Goal: Communication & Community: Answer question/provide support

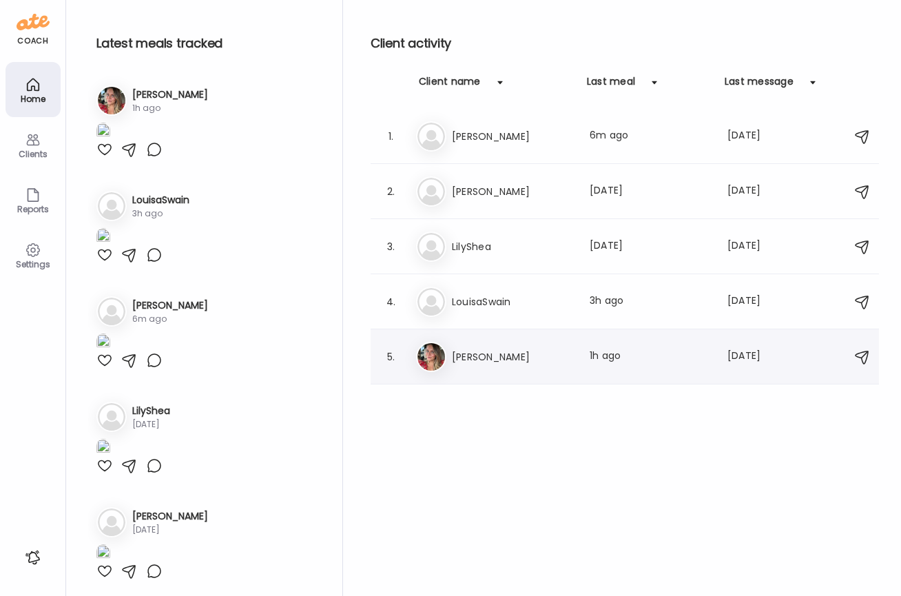
click at [514, 348] on h3 "[PERSON_NAME]" at bounding box center [512, 356] width 121 height 17
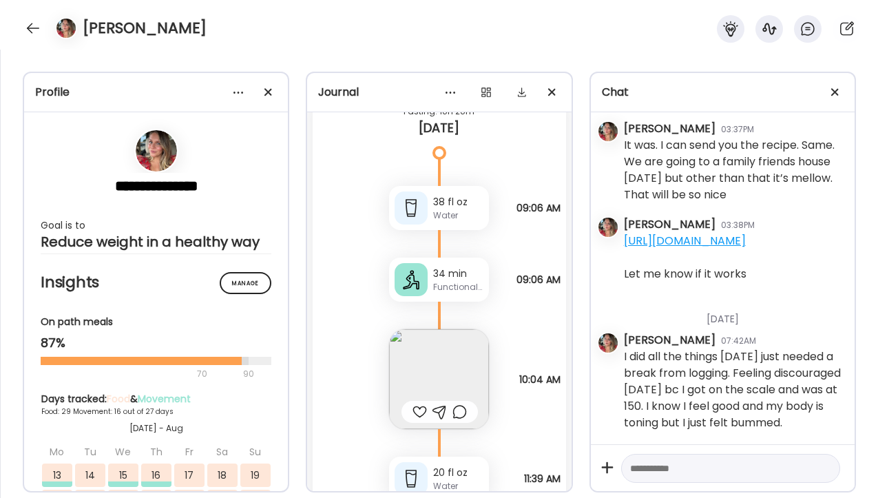
scroll to position [37782, 0]
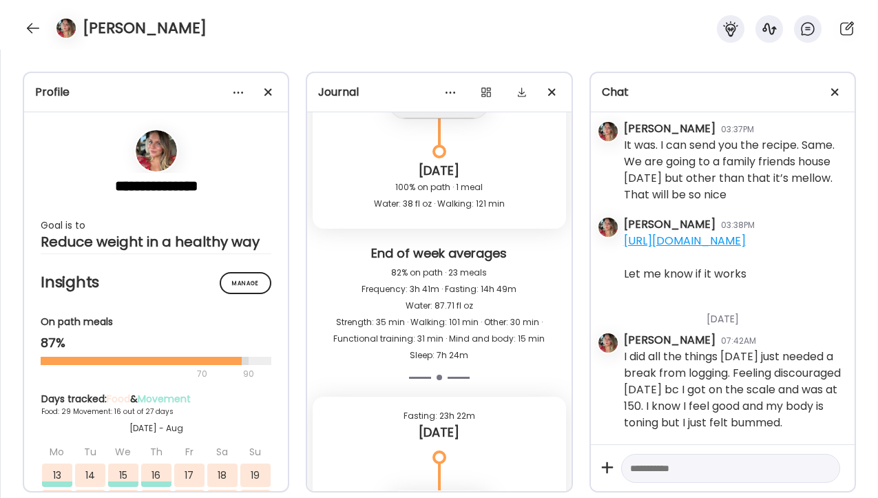
click at [691, 474] on textarea at bounding box center [718, 468] width 176 height 17
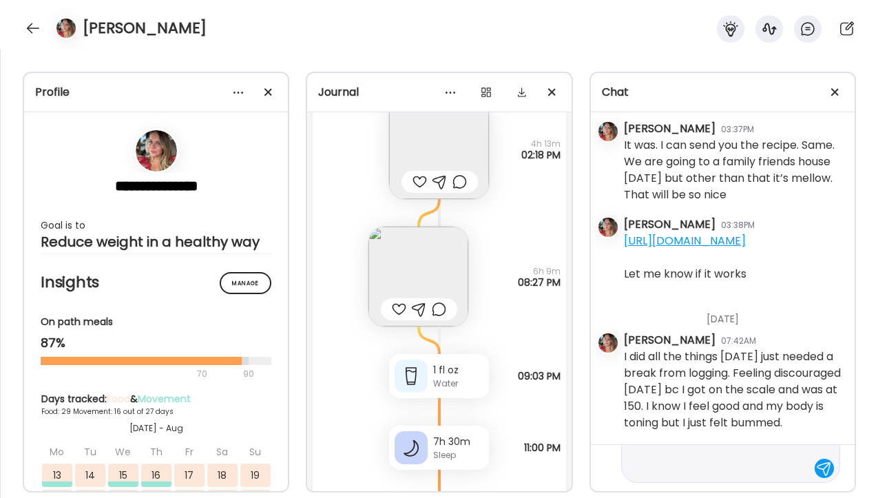
scroll to position [38243, 0]
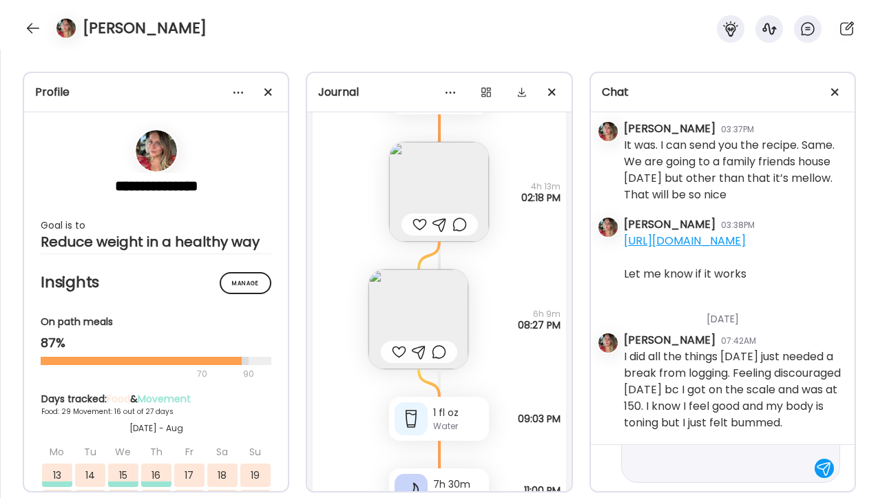
click at [417, 315] on img at bounding box center [418, 319] width 100 height 100
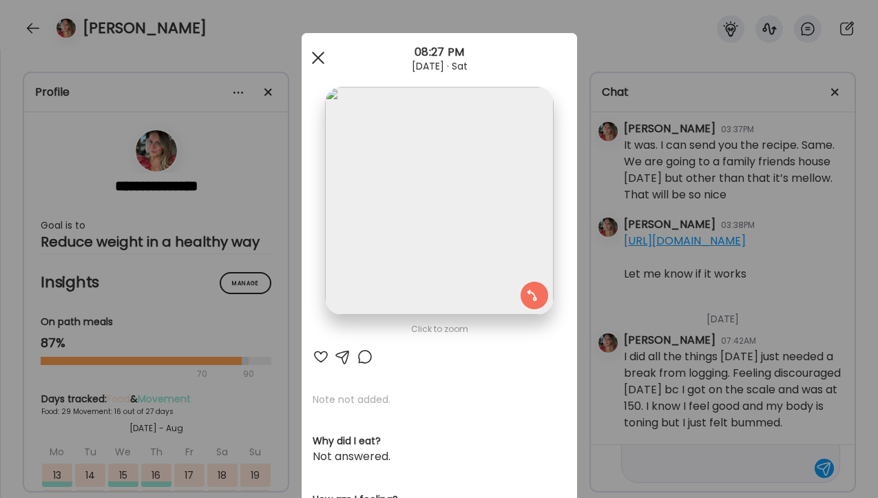
click at [317, 50] on div at bounding box center [318, 58] width 28 height 28
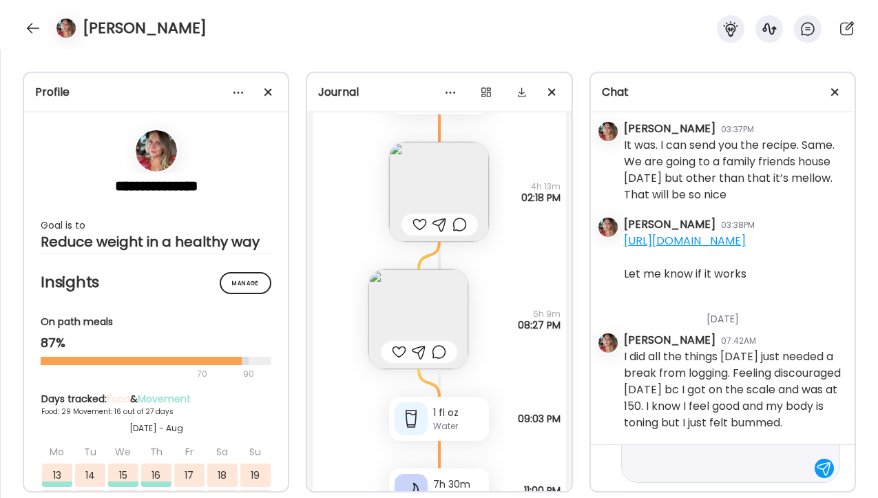
click at [684, 470] on textarea "**********" at bounding box center [718, 435] width 176 height 83
type textarea "**********"
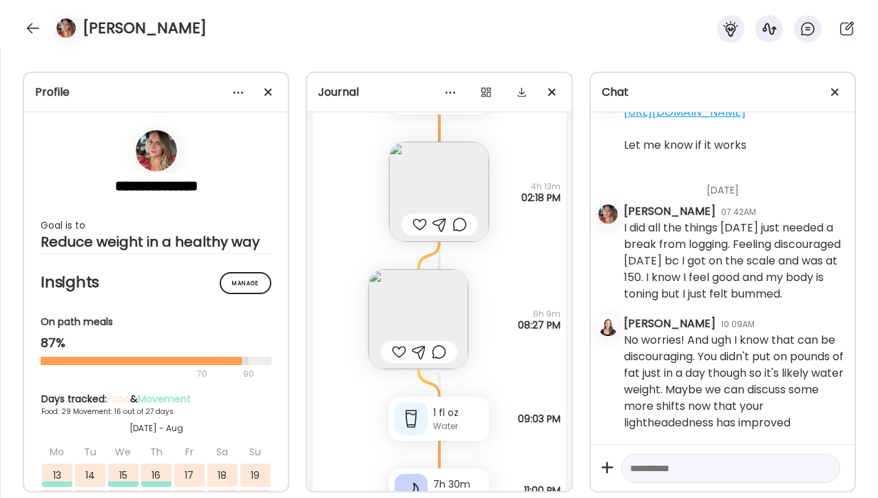
scroll to position [41958, 0]
click at [32, 27] on div at bounding box center [33, 28] width 22 height 22
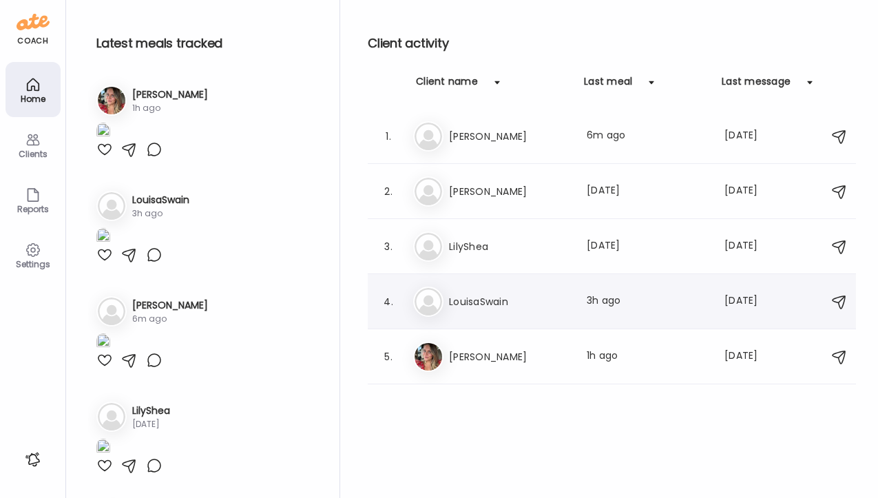
click at [506, 293] on h3 "LouisaSwain" at bounding box center [509, 301] width 121 height 17
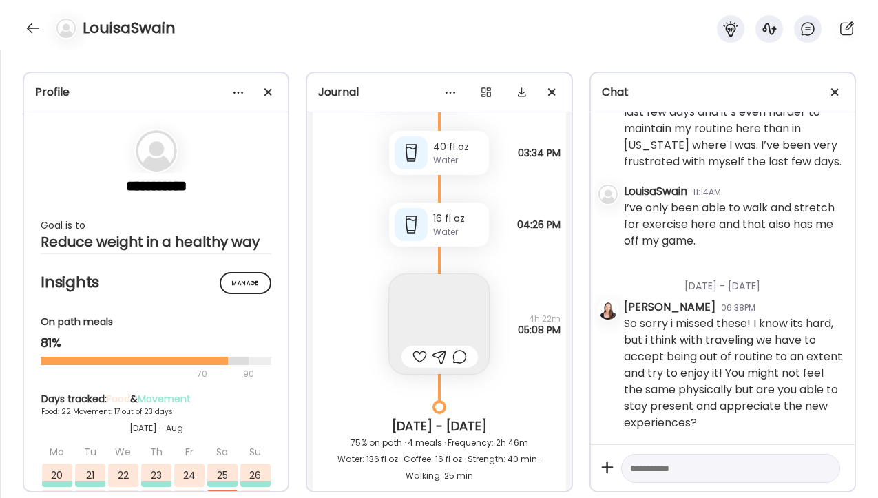
scroll to position [39758, 0]
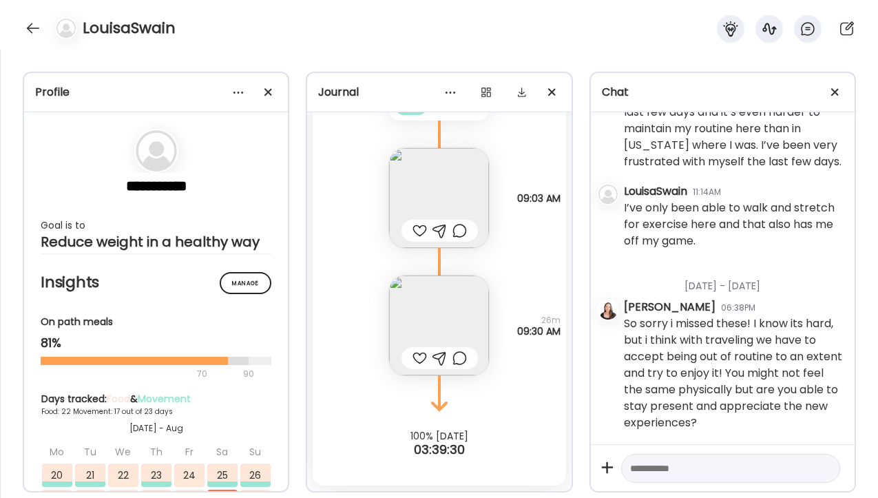
click at [322, 28] on div "LouisaSwain" at bounding box center [439, 25] width 878 height 50
click at [28, 29] on div at bounding box center [33, 28] width 22 height 22
